Goal: Transaction & Acquisition: Purchase product/service

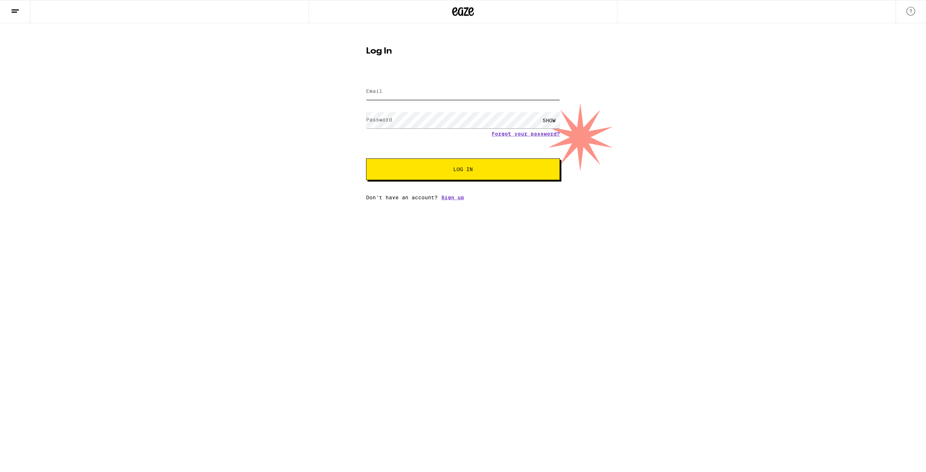
click at [456, 88] on input "Email" at bounding box center [463, 92] width 194 height 16
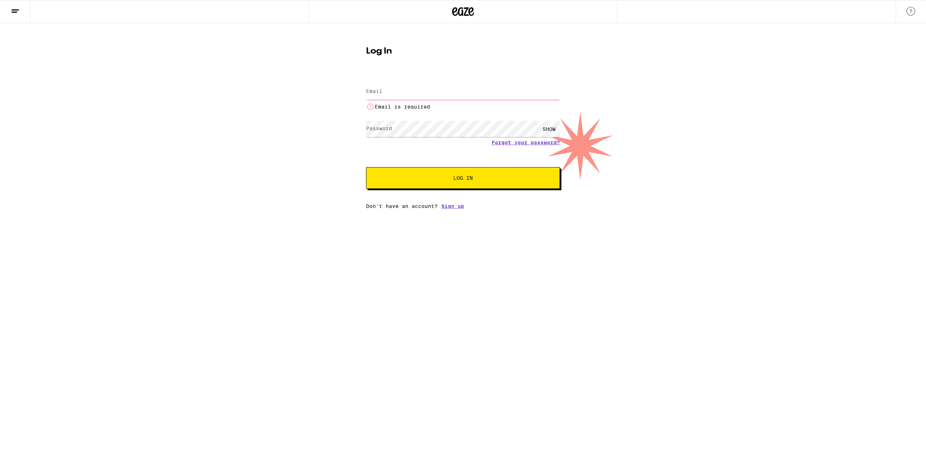
type input "[EMAIL_ADDRESS][DOMAIN_NAME]"
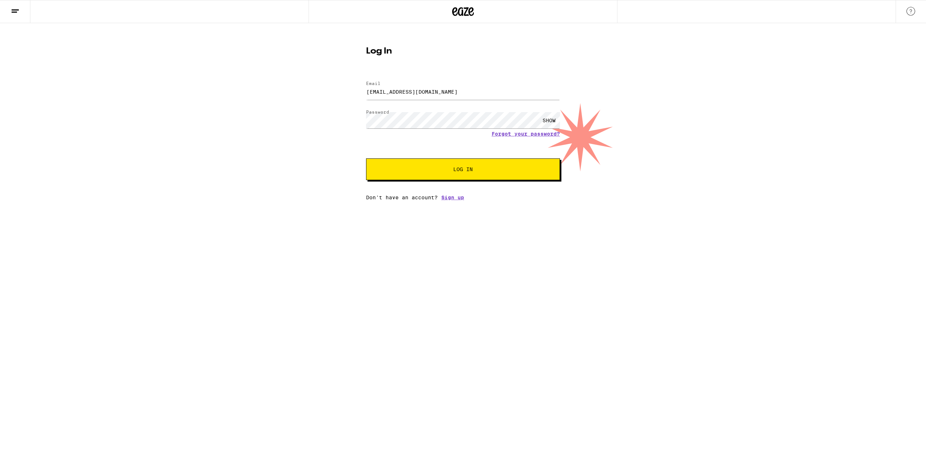
click at [526, 172] on span "Log In" at bounding box center [462, 169] width 135 height 5
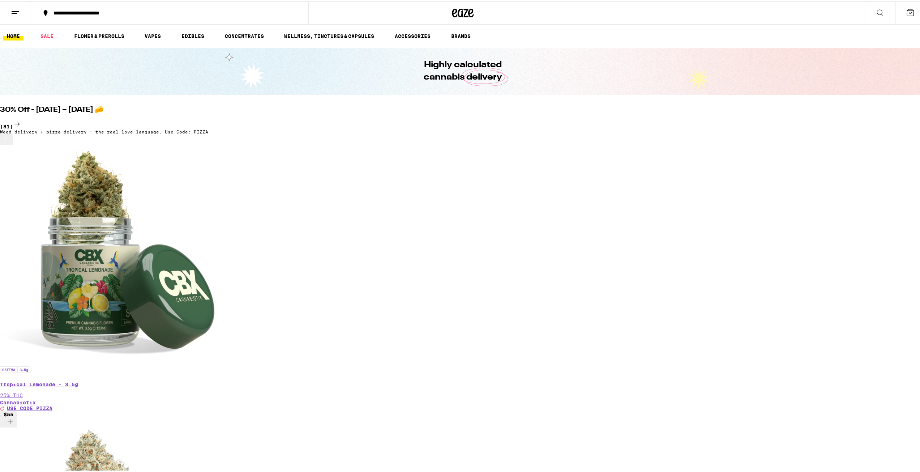
click at [704, 118] on div "(81)" at bounding box center [463, 123] width 926 height 10
